Goal: Task Accomplishment & Management: Complete application form

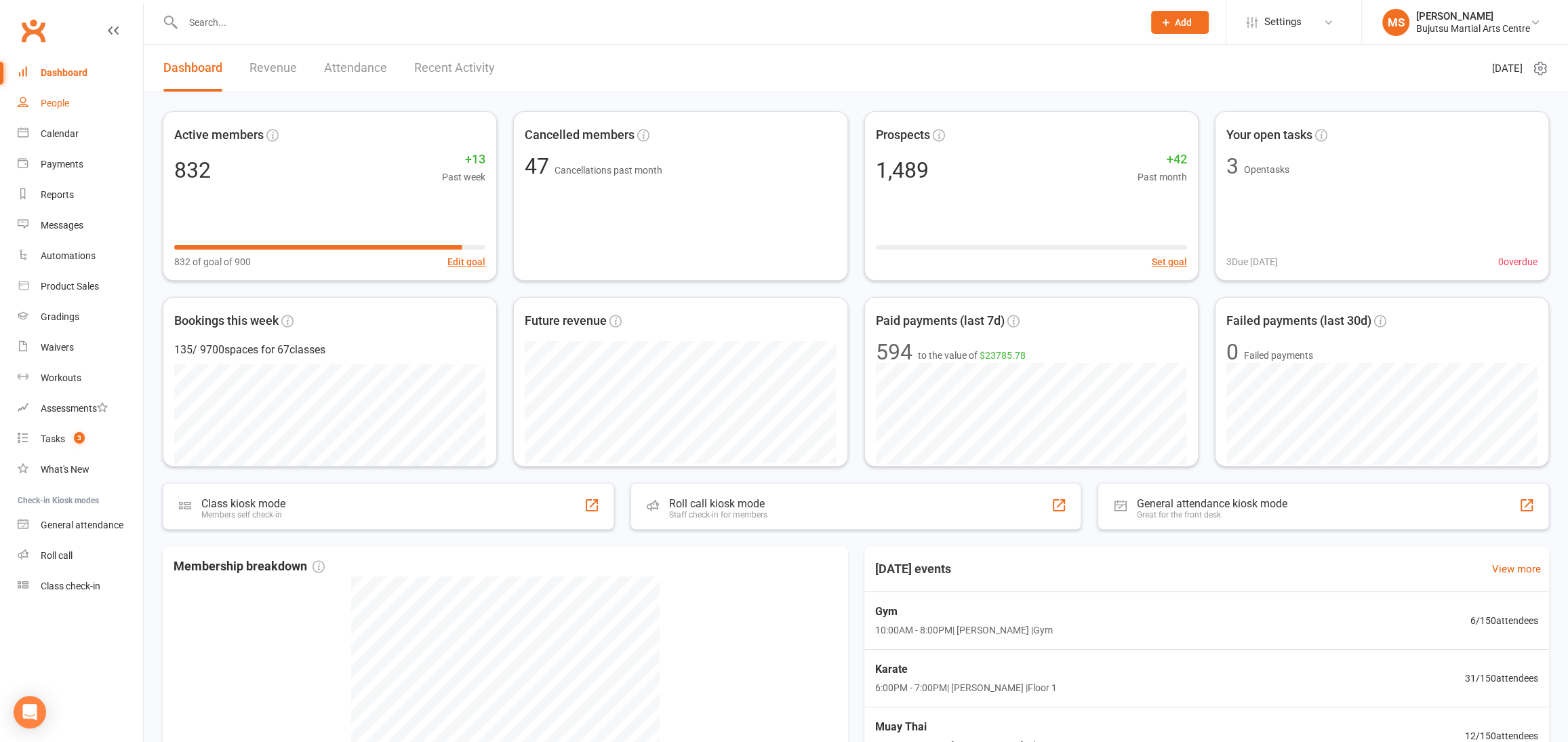
click at [37, 98] on link "People" at bounding box center [80, 103] width 126 height 31
click at [38, 99] on ui-view "Prospect Member Non-attending contact Class / event Appointment Grading event T…" at bounding box center [784, 485] width 1568 height 965
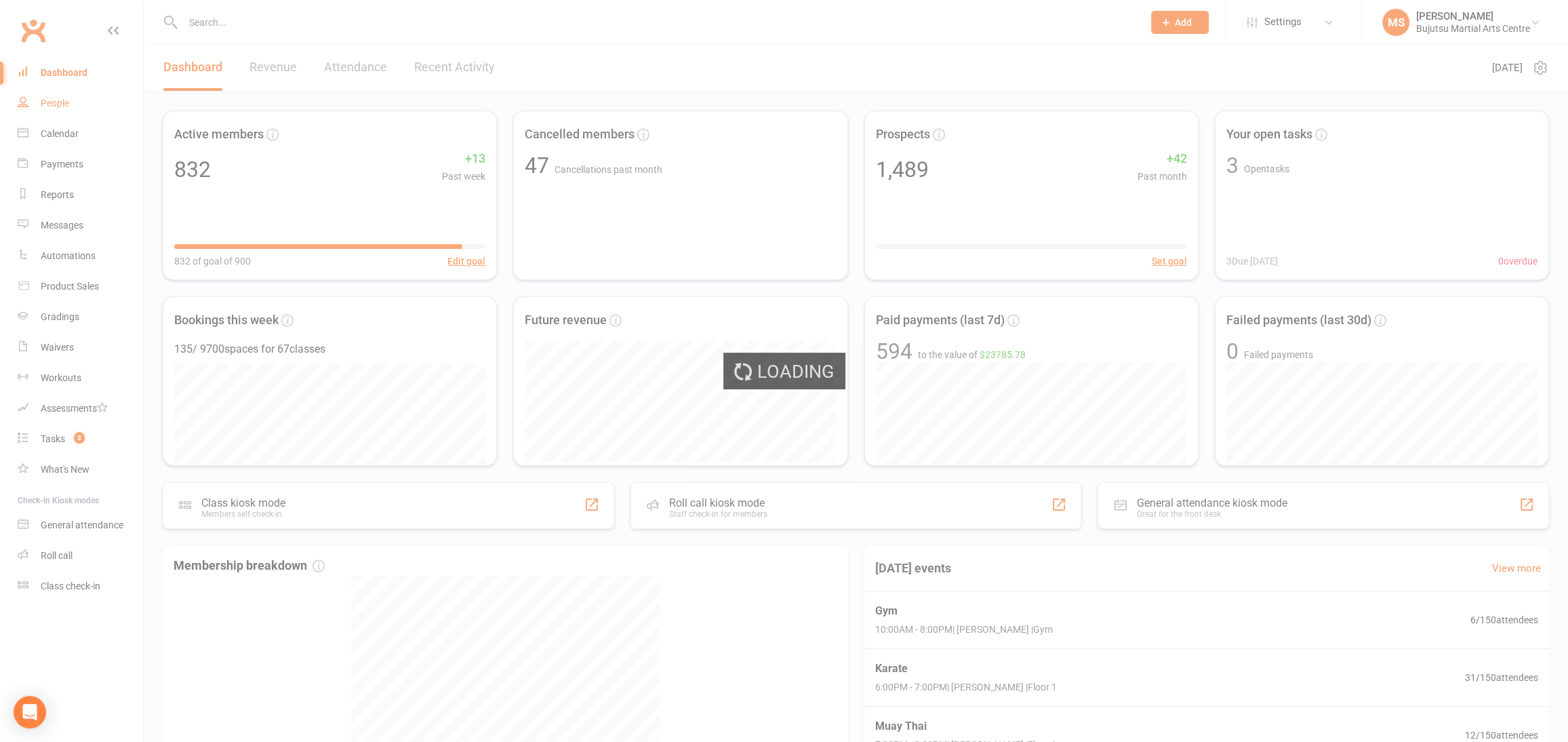
scroll to position [0, 0]
select select "100"
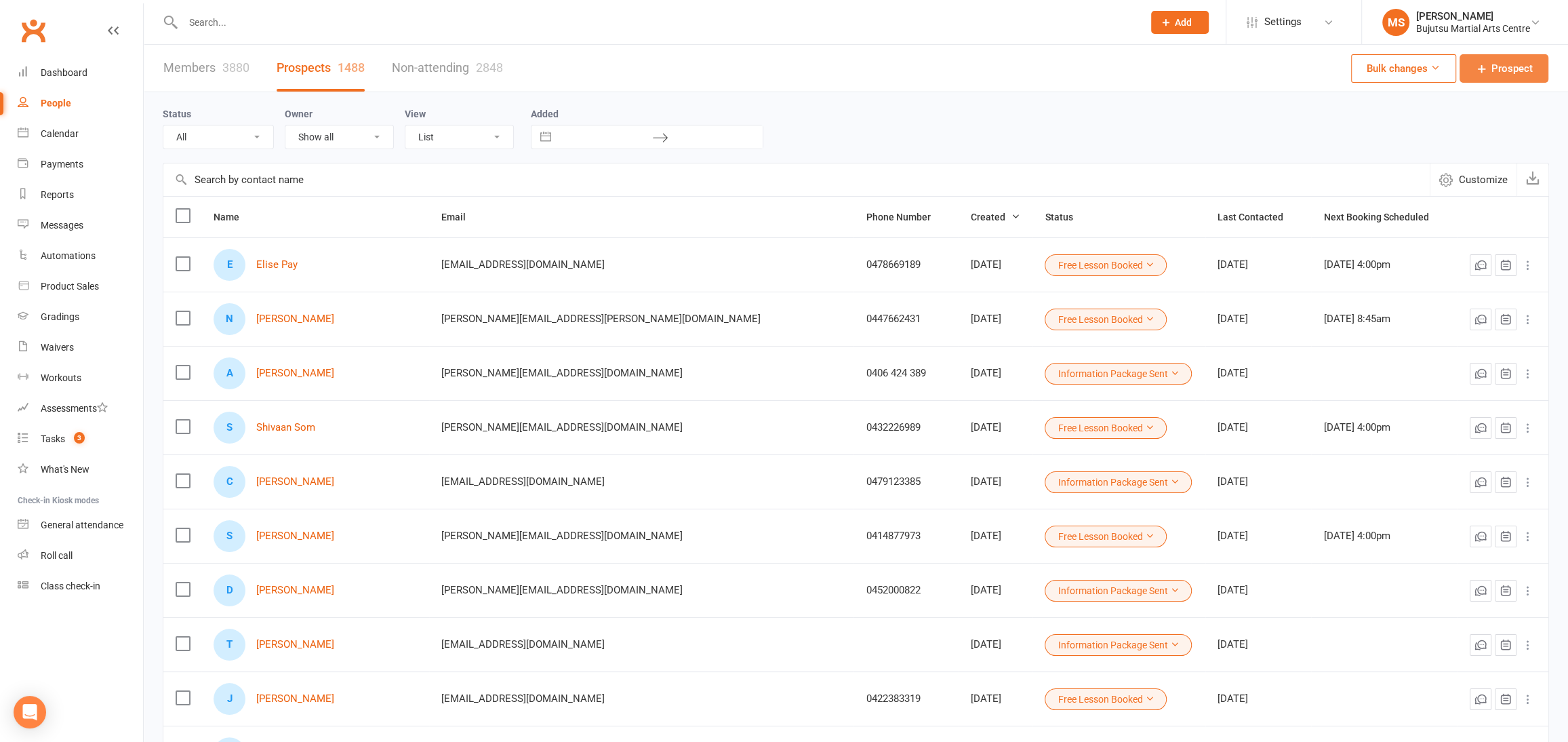
click at [1507, 68] on span "Prospect" at bounding box center [1512, 68] width 41 height 17
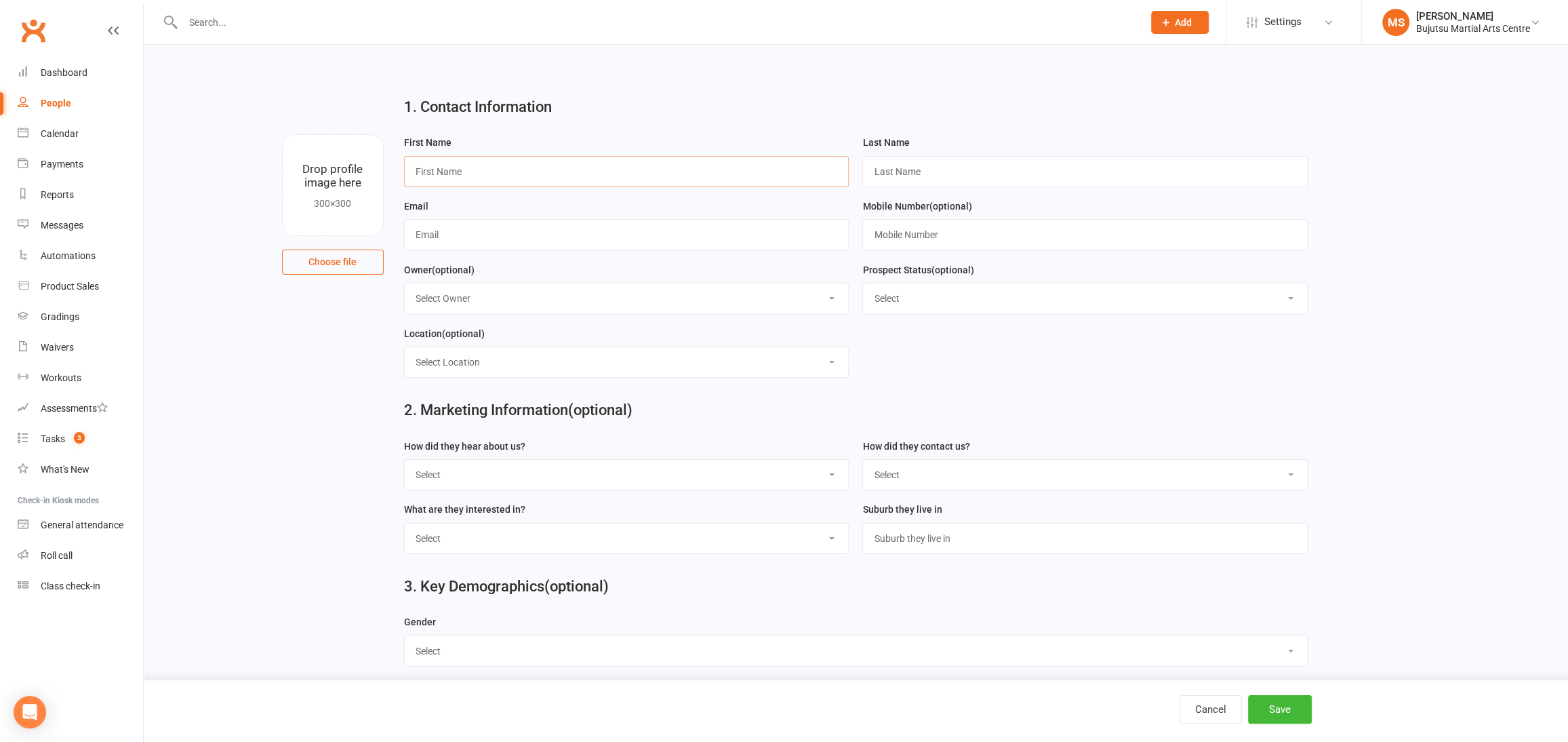
click at [468, 184] on input "text" at bounding box center [627, 172] width 446 height 31
type input "˚"
type input "[PERSON_NAME]"
type input "Botha"
click at [729, 243] on input "text" at bounding box center [627, 235] width 446 height 31
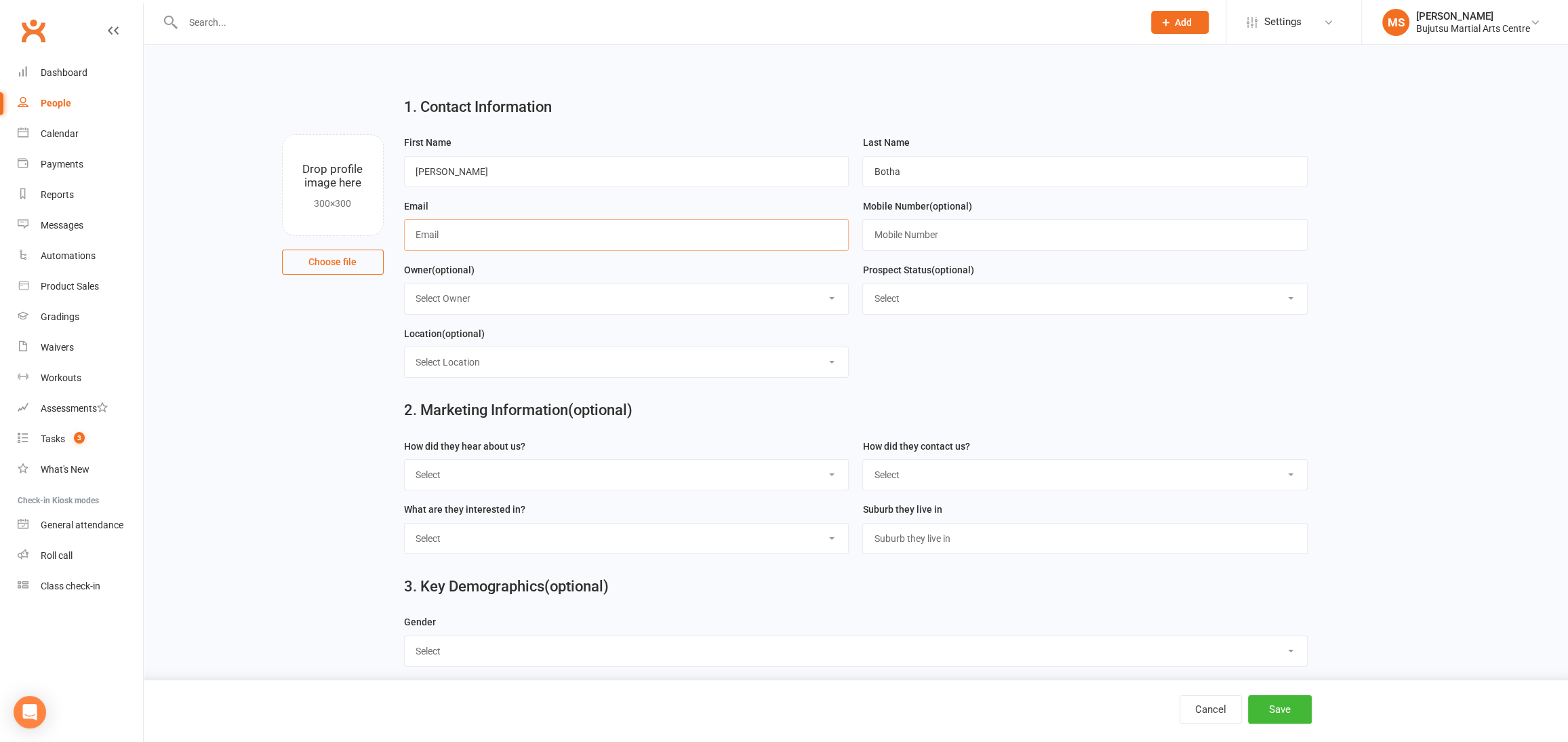
paste input "mailto:[EMAIL_ADDRESS][DOMAIN_NAME]"
drag, startPoint x: 446, startPoint y: 232, endPoint x: 438, endPoint y: 241, distance: 12.0
click at [442, 235] on input "mailto:[EMAIL_ADDRESS][DOMAIN_NAME]" at bounding box center [627, 235] width 446 height 31
type input "[EMAIL_ADDRESS][DOMAIN_NAME]"
click at [906, 230] on input "text" at bounding box center [1085, 235] width 446 height 31
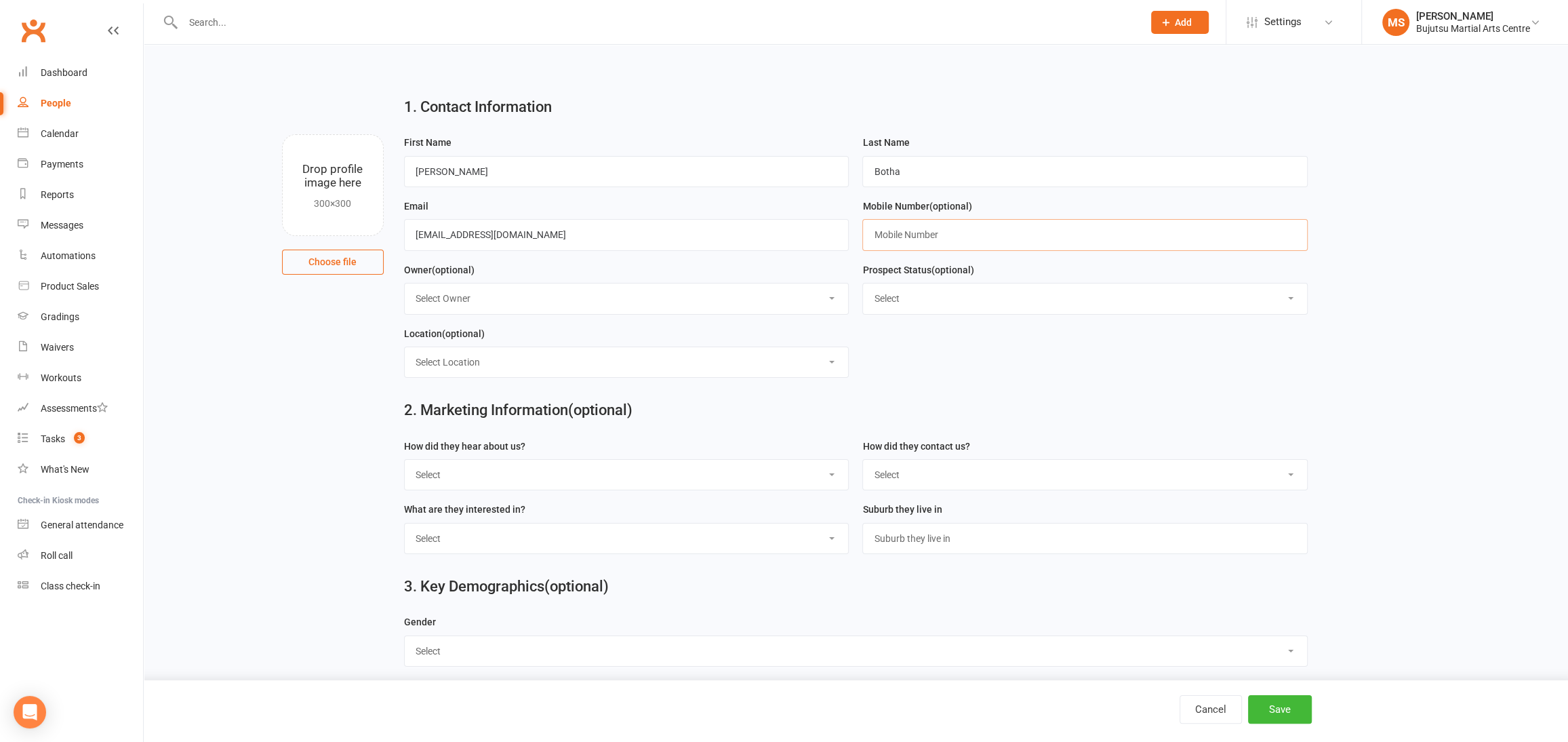
paste input "0451045961"
type input "0451045961"
click at [910, 302] on select "Select Initial Inquiry Information Package Sent Free Lesson Booked Follow Up Em…" at bounding box center [1085, 298] width 444 height 30
select select "Information Package Sent"
click at [863, 283] on select "Select Initial Inquiry Information Package Sent Free Lesson Booked Follow Up Em…" at bounding box center [1085, 298] width 444 height 30
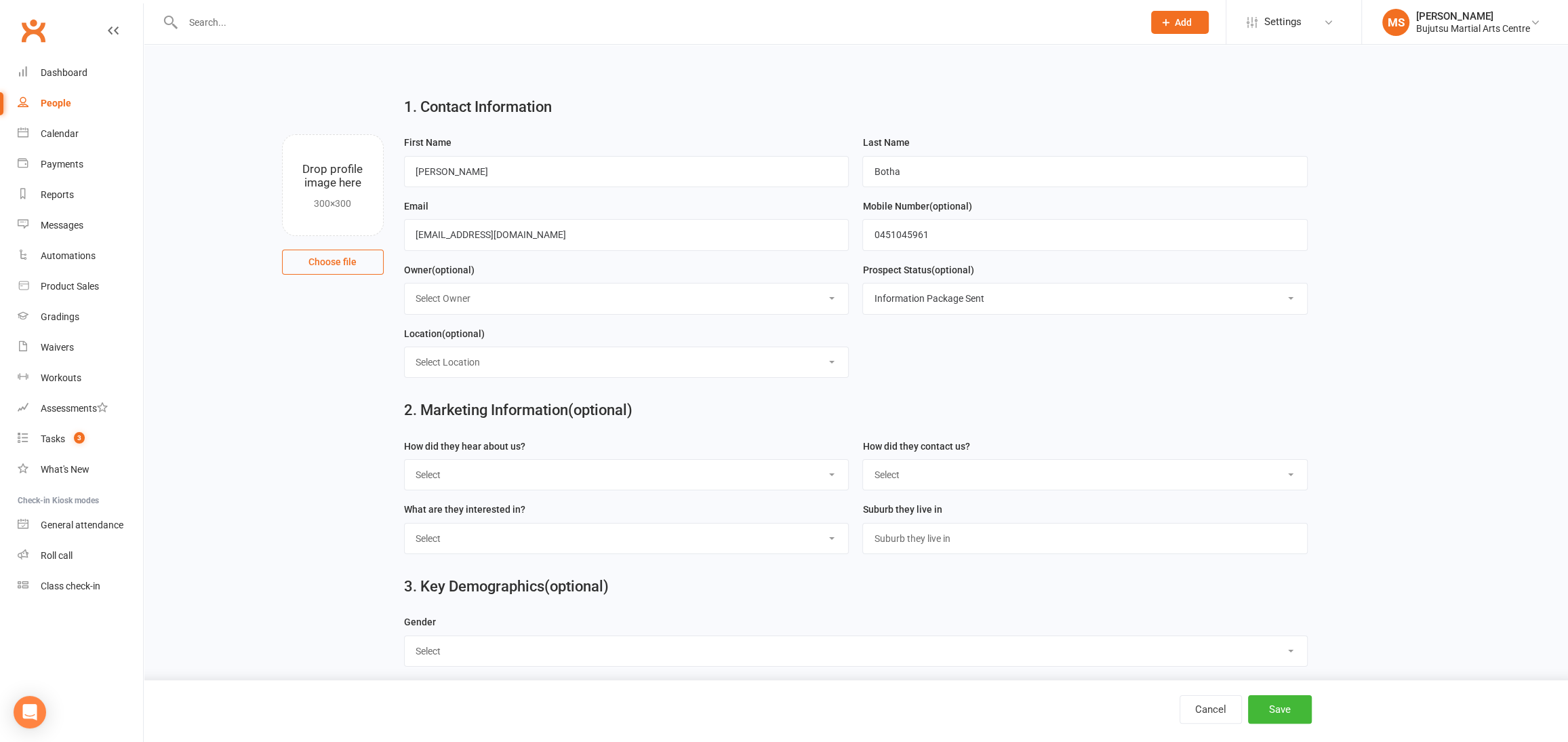
click at [492, 478] on select "Select Google Other Social Media Through A Friend Walk by Referred" at bounding box center [626, 475] width 444 height 30
select select "Google"
click at [404, 460] on select "Select Google Other Social Media Through A Friend Walk by Referred" at bounding box center [626, 475] width 444 height 30
click at [908, 476] on select "Select Phone Email In-Facility Social Media Website Chat" at bounding box center [1085, 475] width 444 height 30
select select "Email"
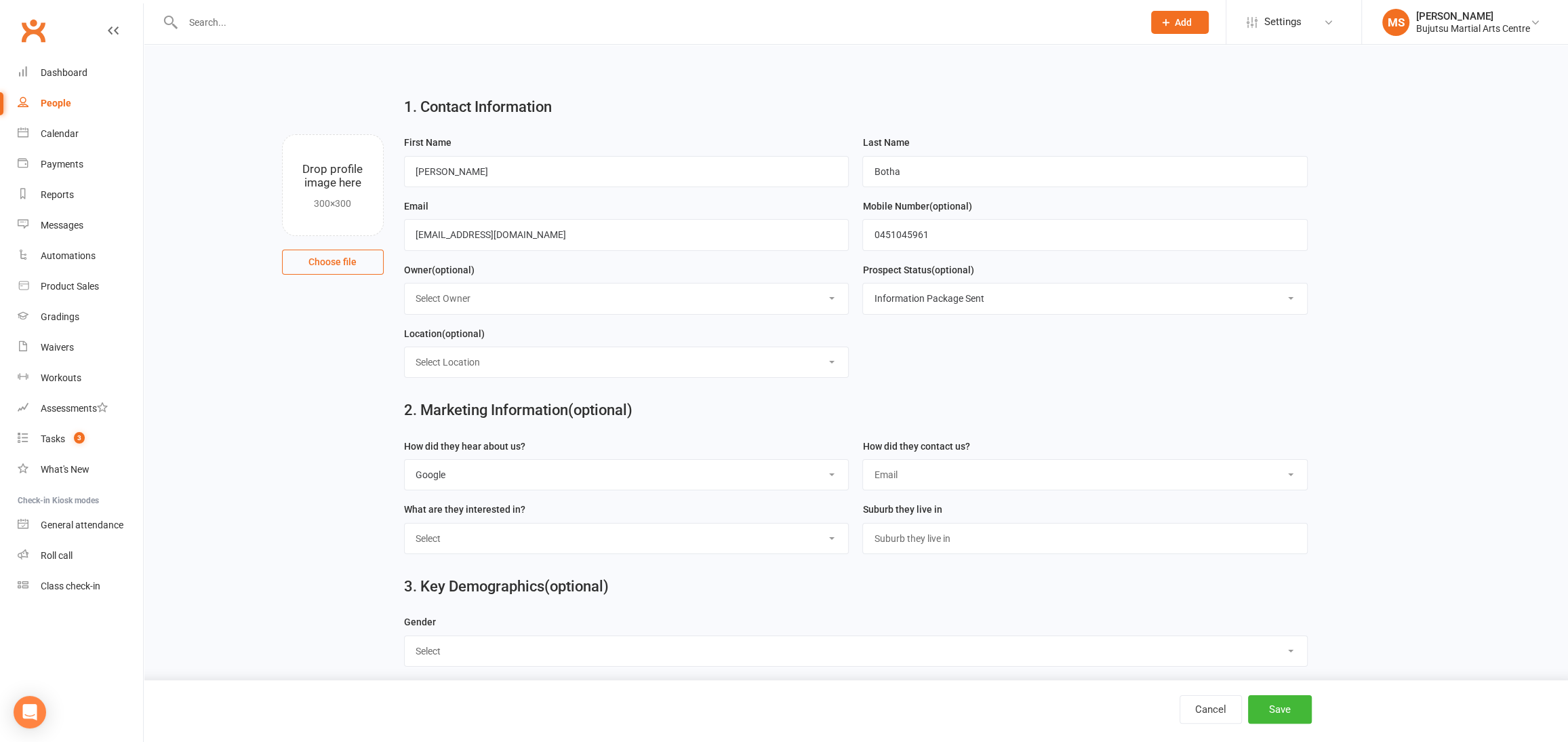
click at [863, 460] on select "Select Phone Email In-Facility Social Media Website Chat" at bounding box center [1085, 475] width 444 height 30
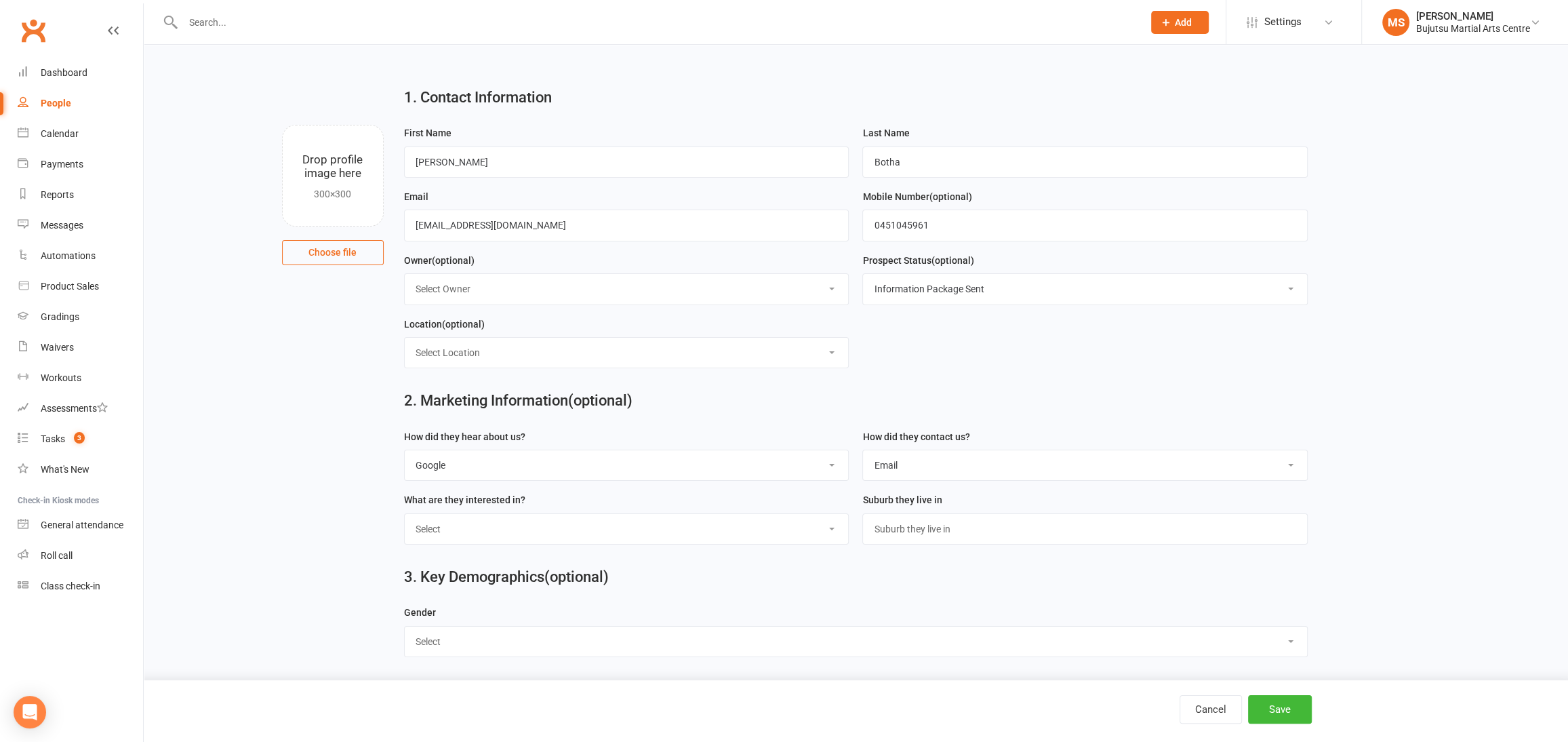
click at [471, 642] on select "Select [DEMOGRAPHIC_DATA] [DEMOGRAPHIC_DATA]" at bounding box center [855, 641] width 902 height 30
select select "[DEMOGRAPHIC_DATA]"
click at [404, 627] on select "Select [DEMOGRAPHIC_DATA] [DEMOGRAPHIC_DATA]" at bounding box center [855, 641] width 902 height 30
click at [530, 528] on select "Select BJJ Boxing Gym Iaido Jodo Karate Karate for Toddlers Kobudo Kids BJJ Kid…" at bounding box center [626, 529] width 444 height 30
drag, startPoint x: 1282, startPoint y: 707, endPoint x: 1255, endPoint y: 686, distance: 34.2
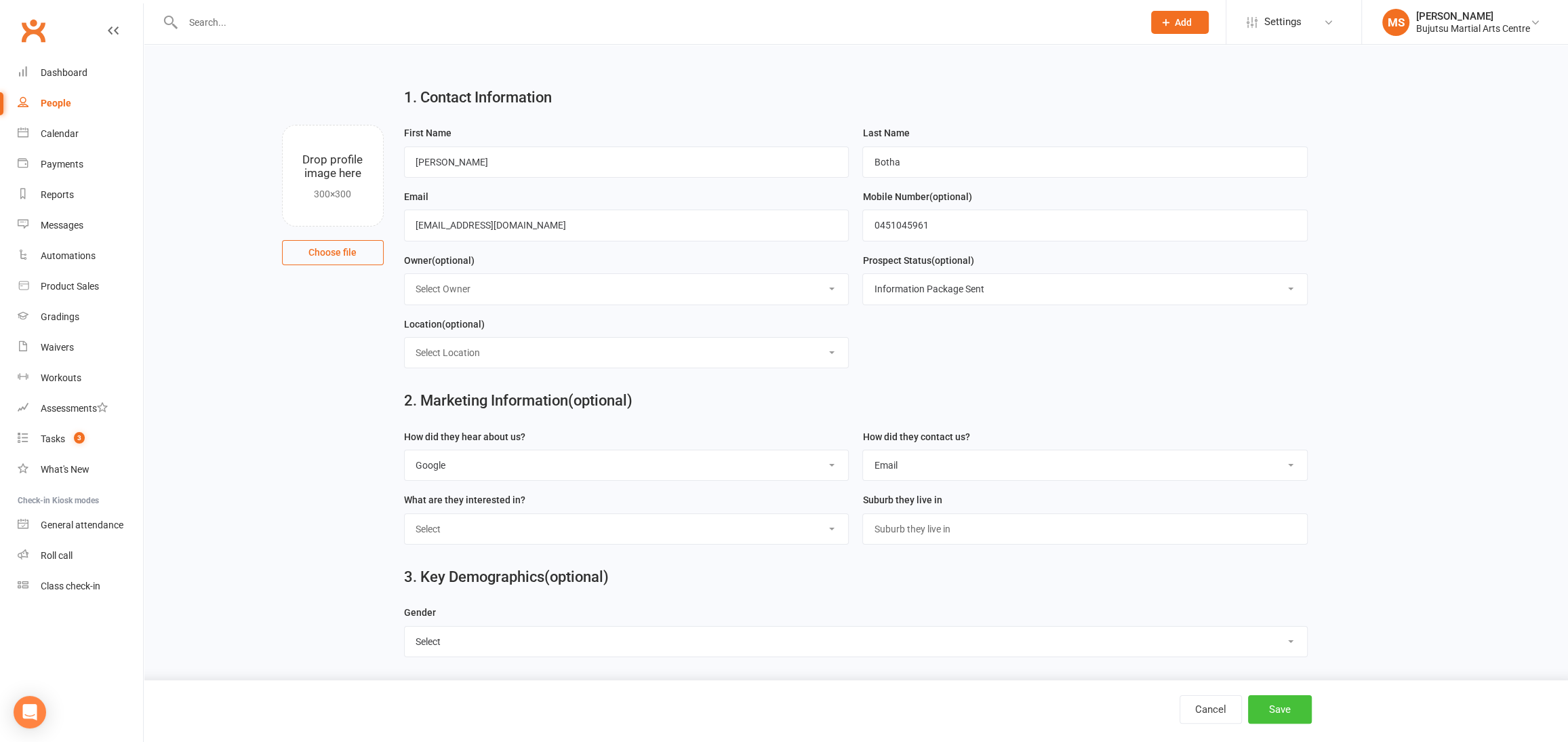
click at [1282, 706] on button "Save" at bounding box center [1280, 710] width 64 height 29
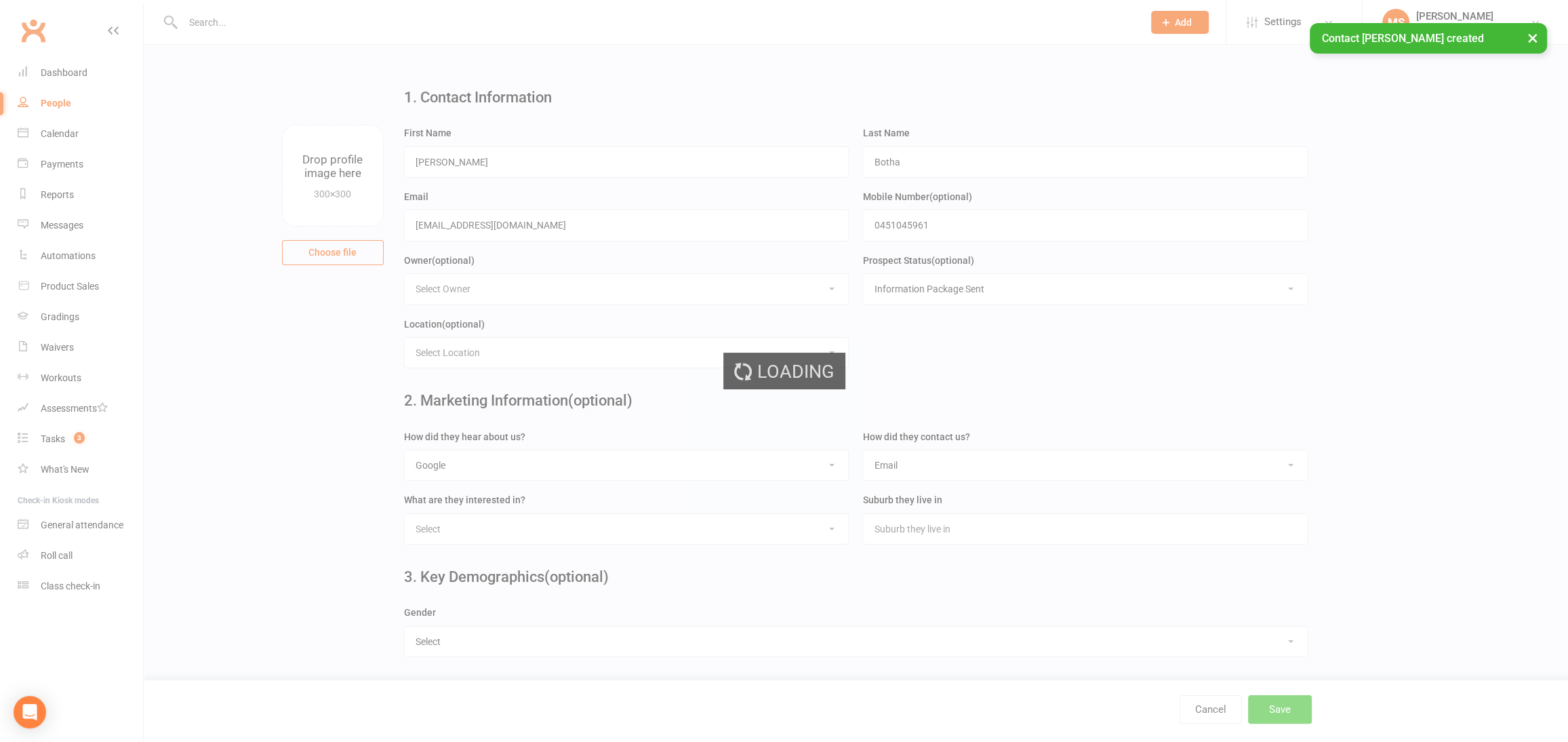
scroll to position [0, 0]
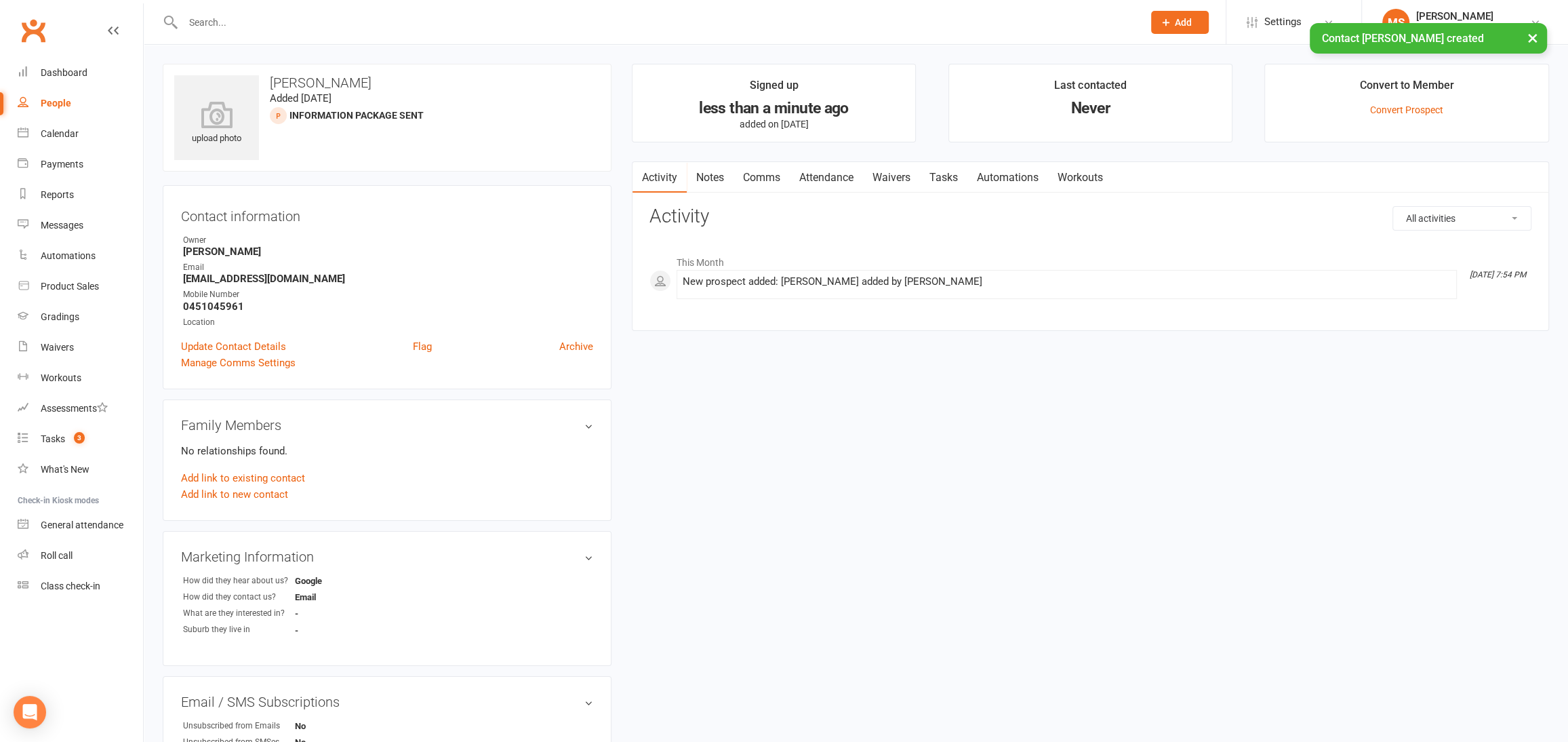
click at [759, 172] on link "Comms" at bounding box center [762, 178] width 56 height 31
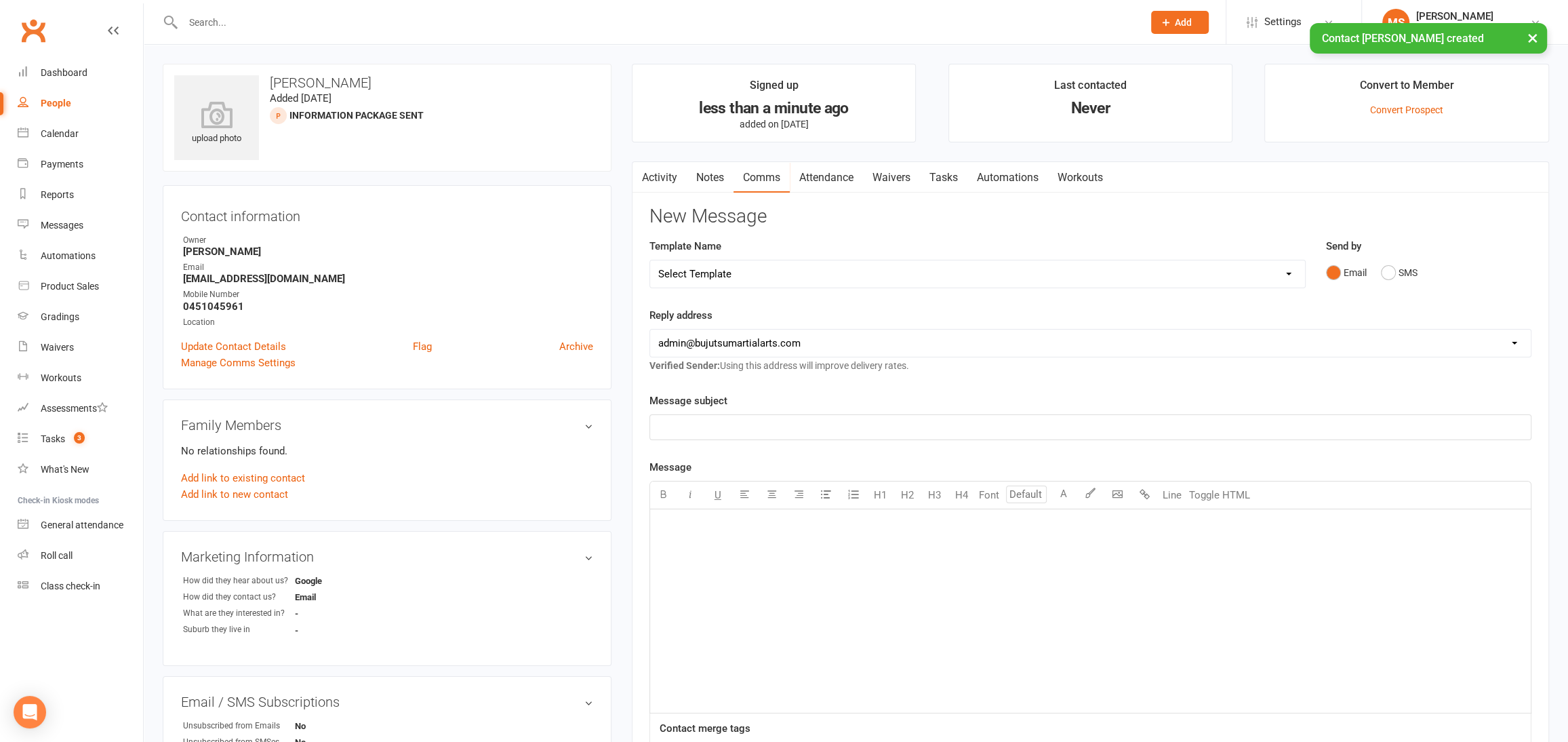
click at [760, 272] on select "Select Template [Email] Japan Karate Association Annual Registration [Email] Ry…" at bounding box center [977, 274] width 655 height 27
select select "29"
click at [650, 260] on select "Select Template [Email] Japan Karate Association Annual Registration [Email] Ry…" at bounding box center [977, 274] width 655 height 27
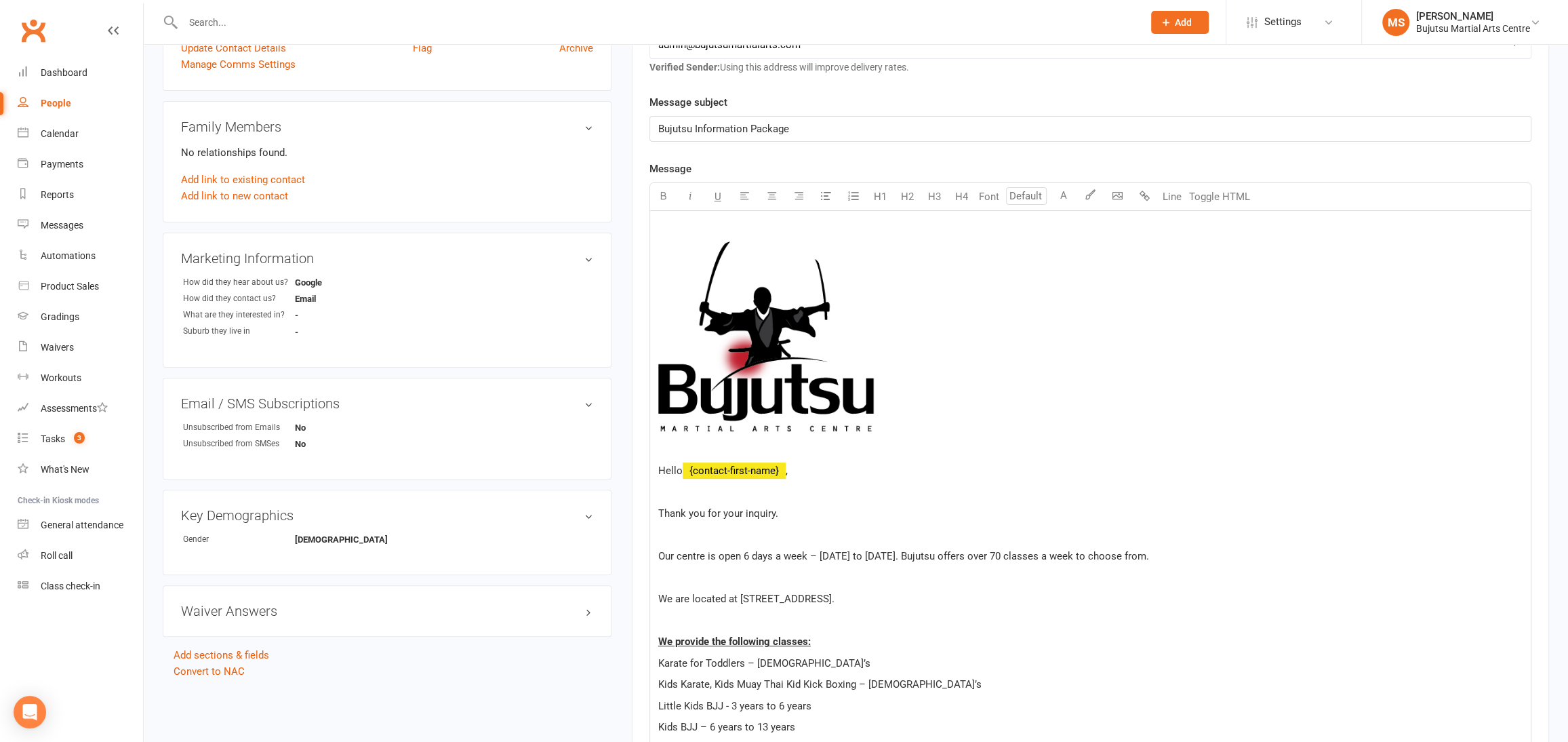
scroll to position [302, 0]
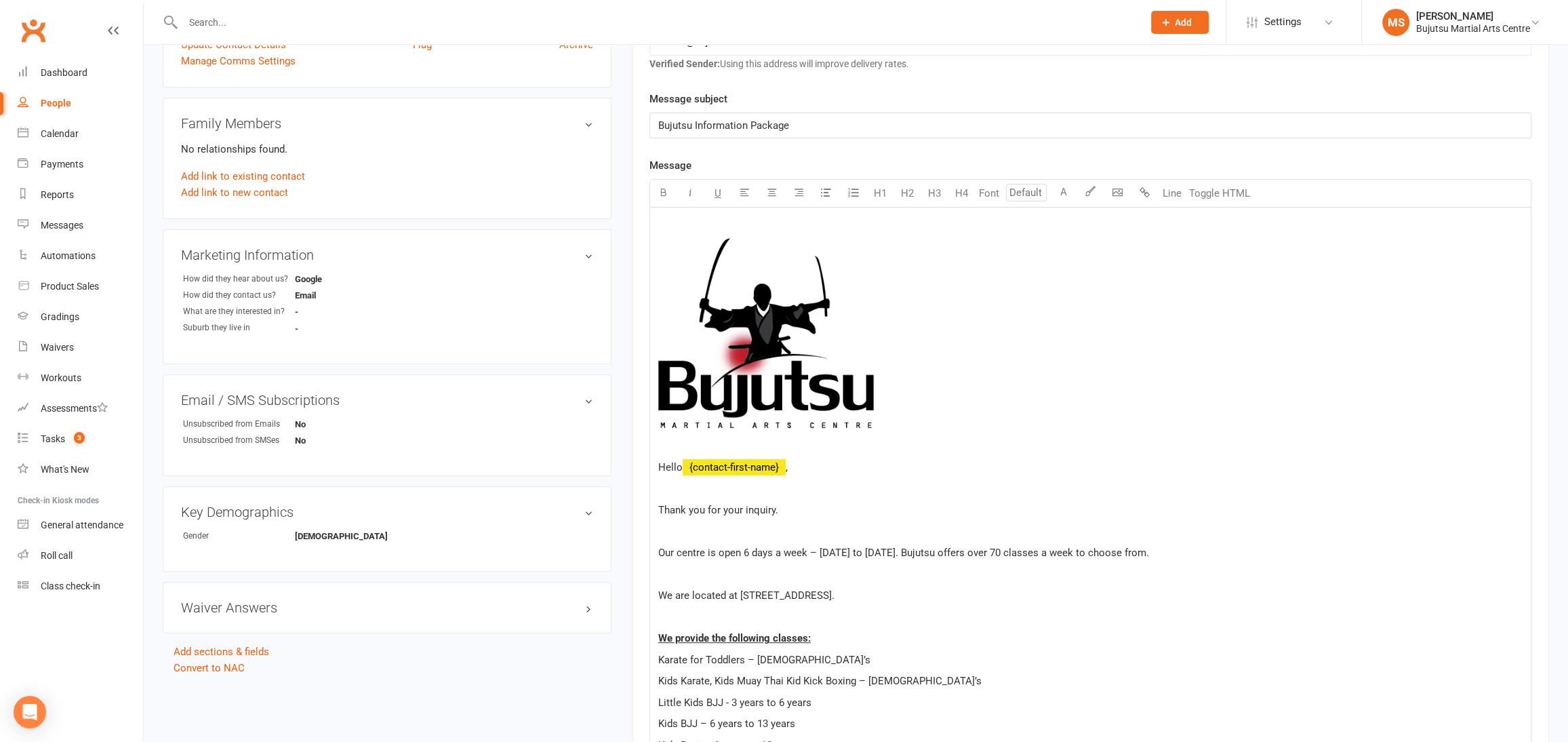
click at [664, 530] on p at bounding box center [1091, 531] width 865 height 17
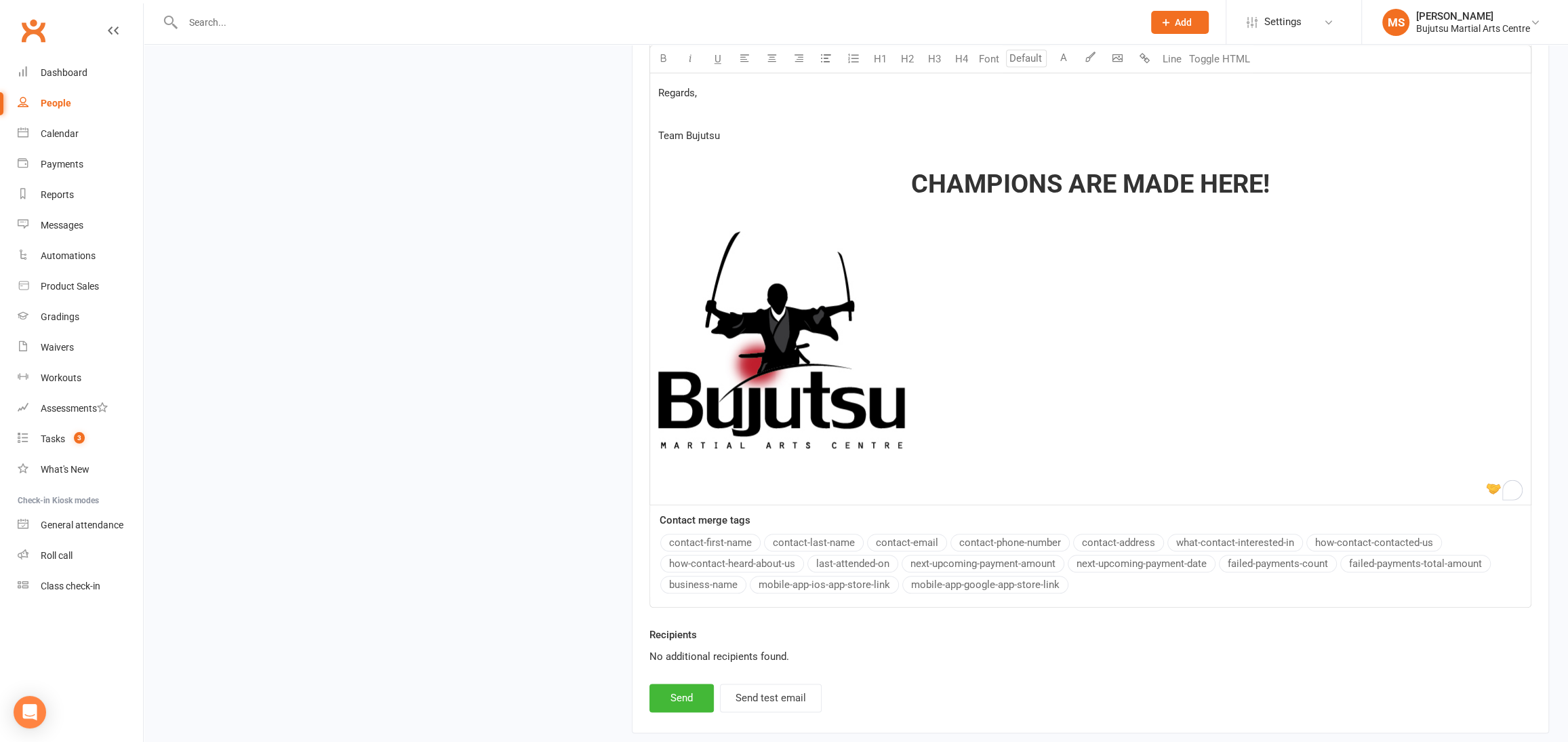
scroll to position [1553, 0]
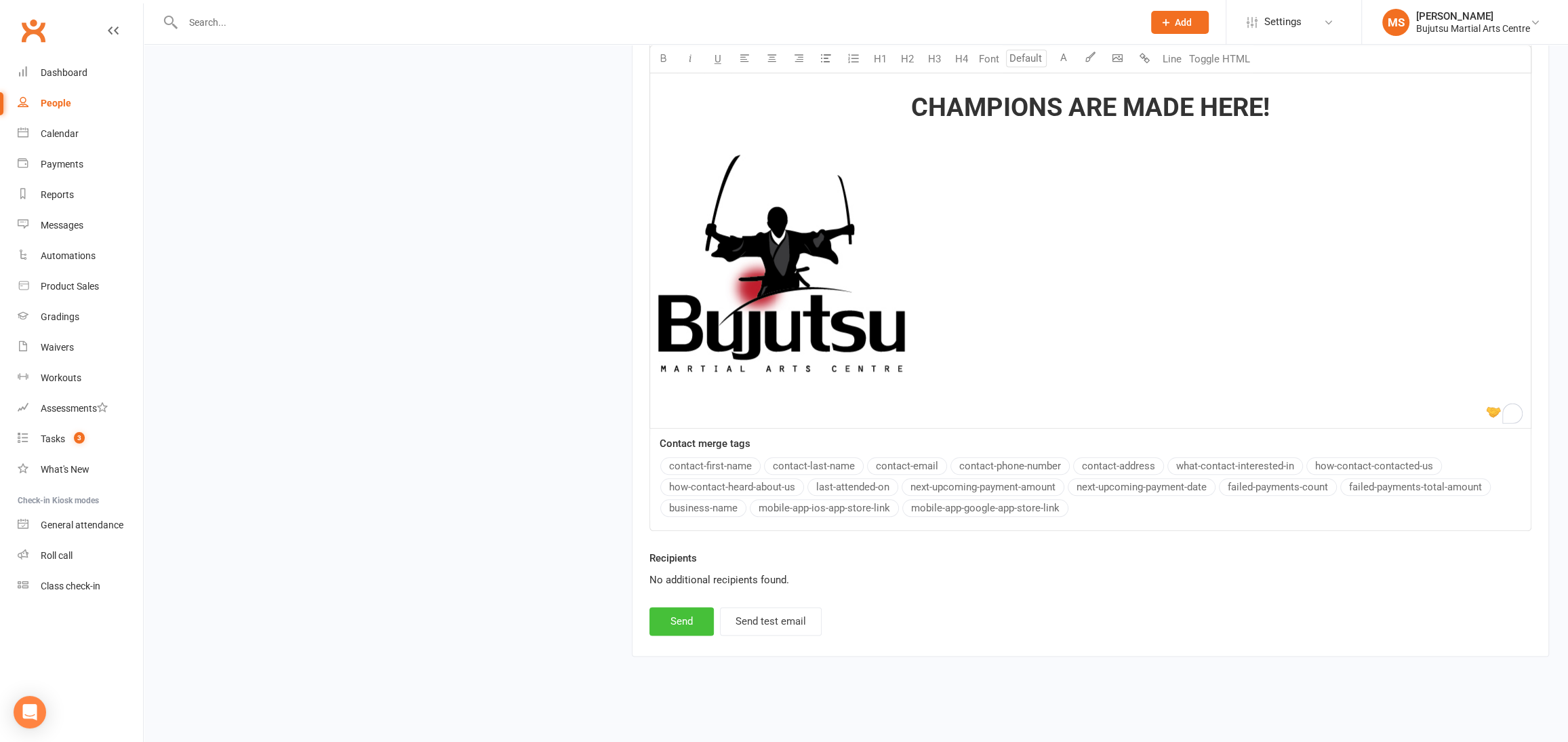
click at [698, 617] on button "Send" at bounding box center [682, 621] width 65 height 29
select select
